Goal: Check status

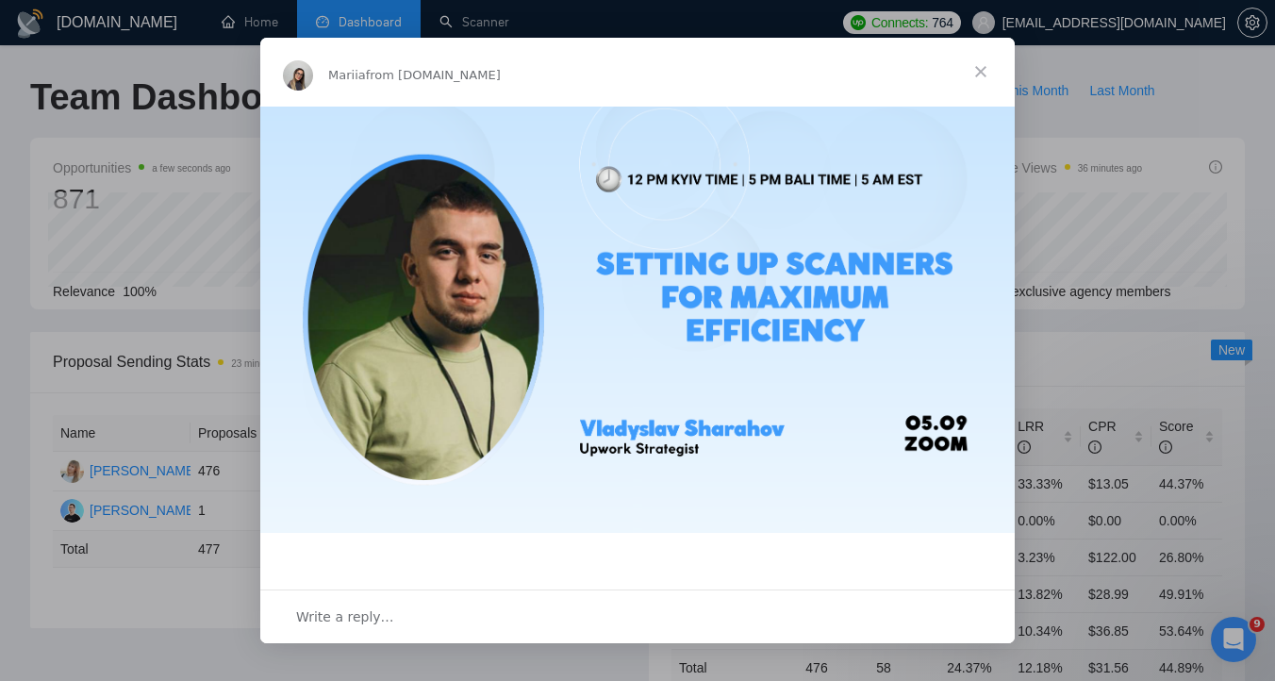
click at [983, 81] on span "Close" at bounding box center [981, 72] width 68 height 68
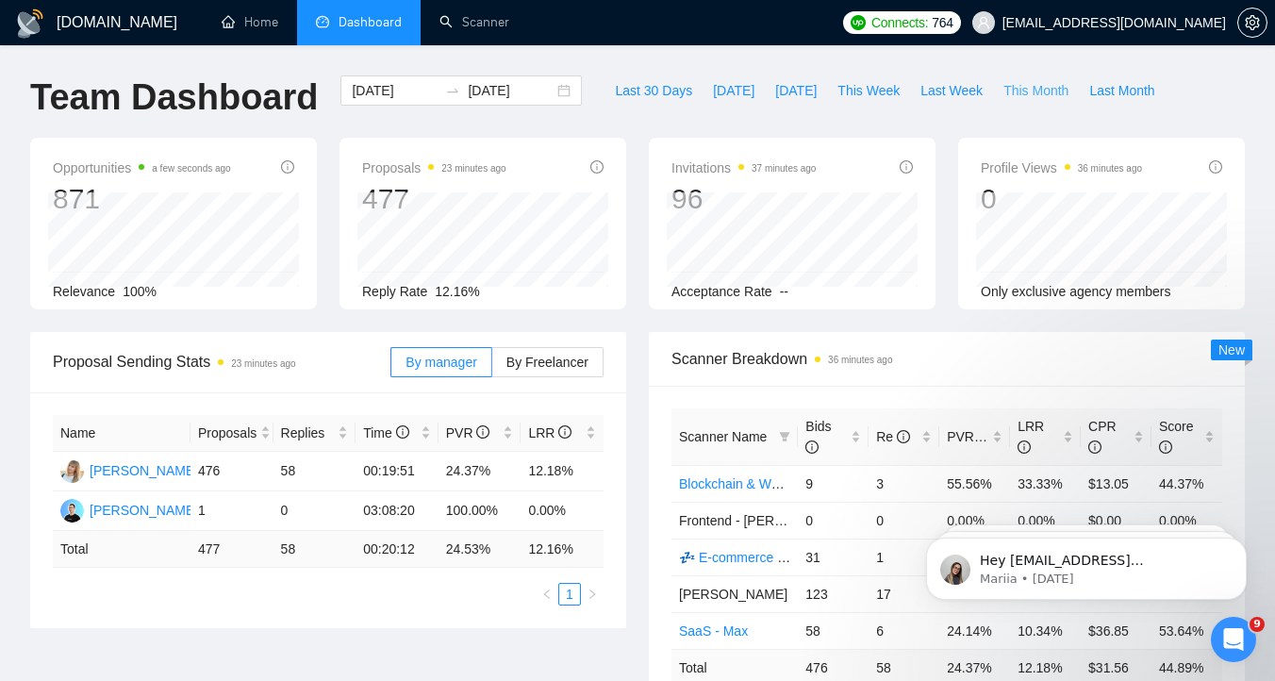
click at [1020, 91] on span "This Month" at bounding box center [1035, 90] width 65 height 21
type input "[DATE]"
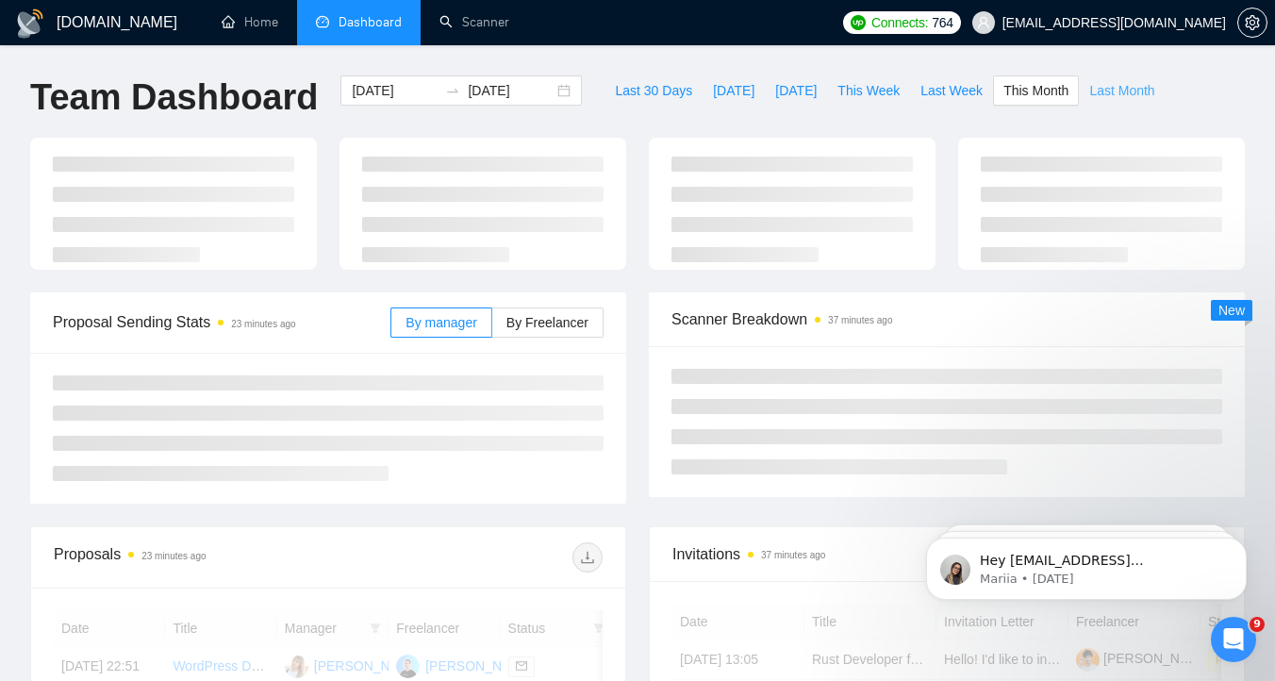
click at [1114, 86] on span "Last Month" at bounding box center [1121, 90] width 65 height 21
type input "[DATE]"
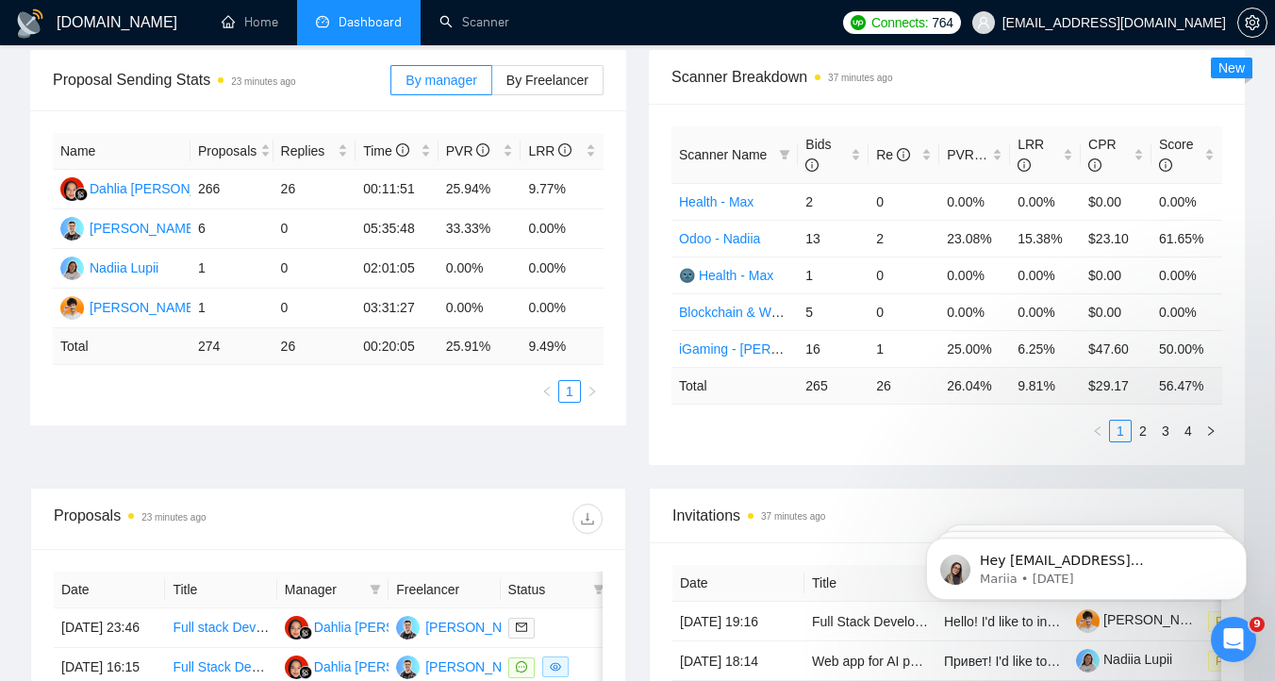
scroll to position [281, 0]
click at [1195, 431] on link "4" at bounding box center [1188, 432] width 21 height 21
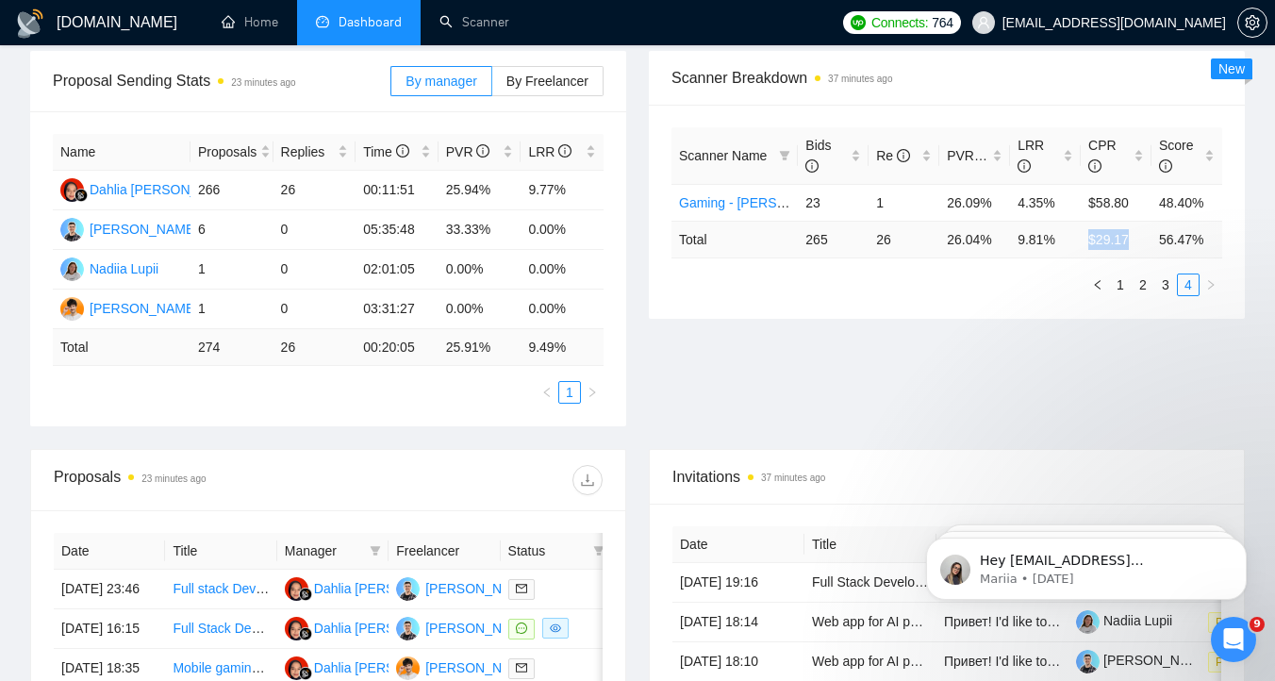
drag, startPoint x: 1088, startPoint y: 242, endPoint x: 1147, endPoint y: 242, distance: 58.5
click at [1147, 242] on td "$ 29.17" at bounding box center [1116, 239] width 71 height 37
copy td "$ 29.17"
click at [901, 352] on div "Proposal Sending Stats 23 minutes ago By manager By Freelancer Name Proposals R…" at bounding box center [637, 250] width 1237 height 398
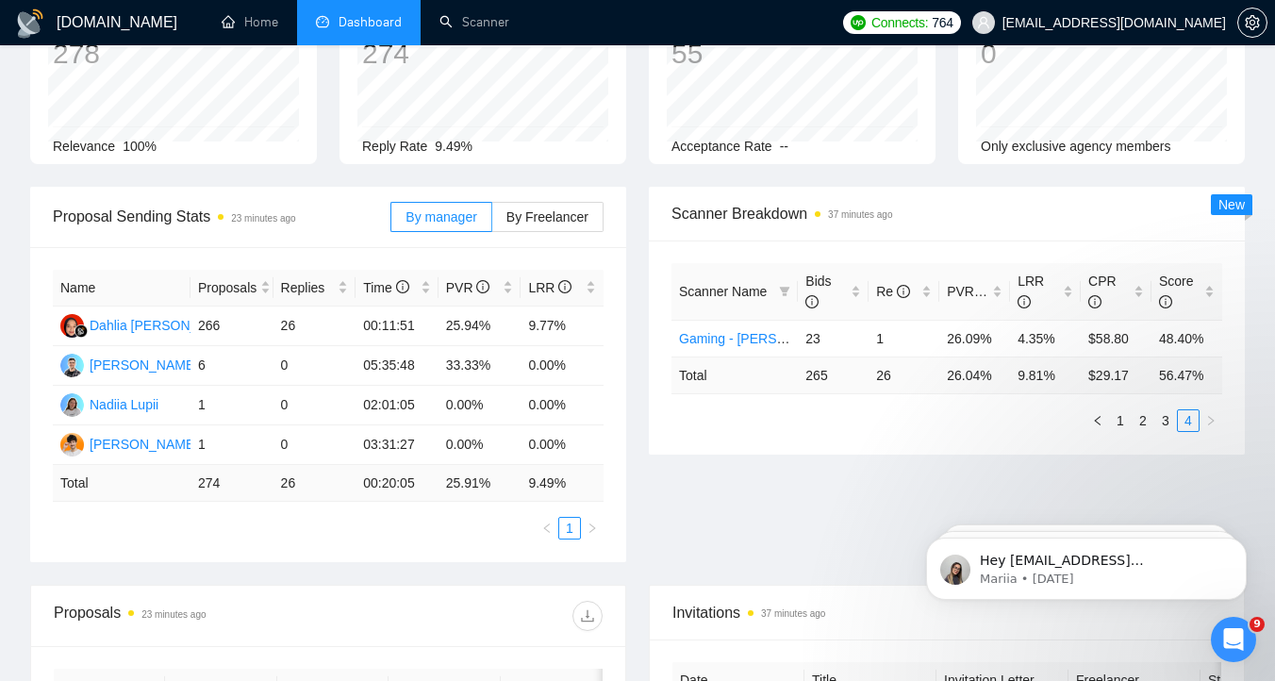
scroll to position [0, 0]
